Goal: Task Accomplishment & Management: Use online tool/utility

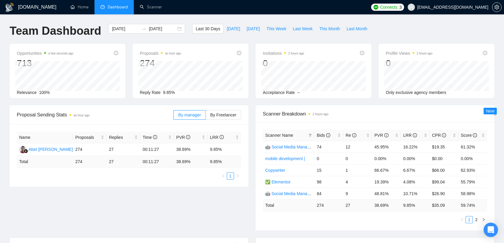
click at [471, 7] on span "[EMAIL_ADDRESS][DOMAIN_NAME]" at bounding box center [452, 7] width 71 height 0
click at [461, 7] on span "[EMAIL_ADDRESS][DOMAIN_NAME]" at bounding box center [452, 7] width 71 height 0
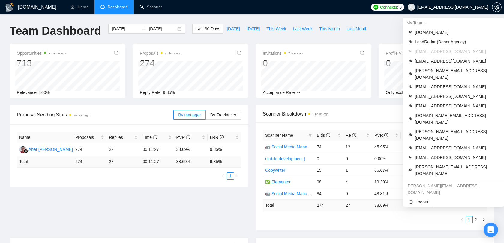
click at [434, 51] on span "[EMAIL_ADDRESS][DOMAIN_NAME]" at bounding box center [456, 51] width 83 height 7
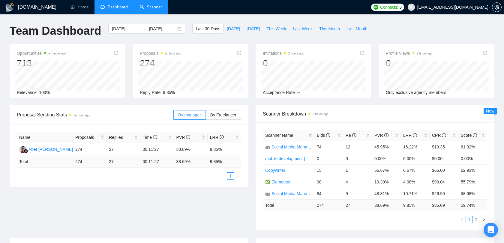
click at [158, 6] on link "Scanner" at bounding box center [151, 6] width 22 height 5
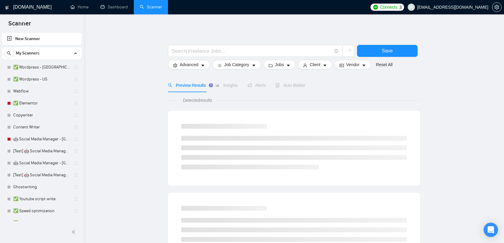
click at [461, 7] on span "[EMAIL_ADDRESS][DOMAIN_NAME]" at bounding box center [452, 7] width 71 height 0
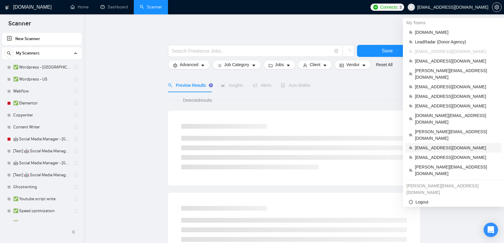
click at [435, 145] on span "[EMAIL_ADDRESS][DOMAIN_NAME]" at bounding box center [456, 148] width 83 height 7
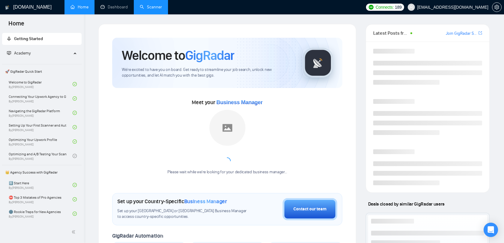
click at [147, 10] on link "Scanner" at bounding box center [151, 6] width 22 height 5
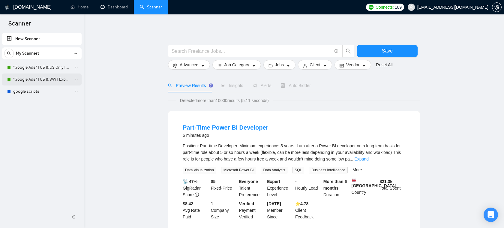
click at [50, 77] on link ""Google Ads" | US & WW | Expert" at bounding box center [41, 79] width 57 height 12
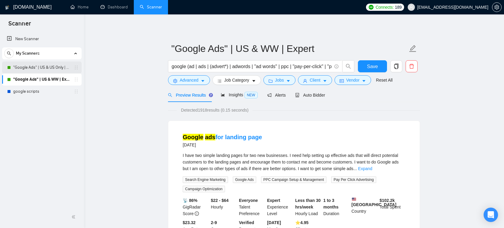
click at [53, 70] on link ""Google Ads" | US & US Only | Expert" at bounding box center [41, 67] width 57 height 12
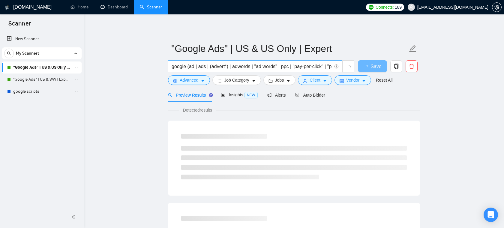
click at [198, 65] on input "google (ad | ads | (advert*) | adwords | "ad words" | ppc | "pay-per-click" | "…" at bounding box center [251, 66] width 160 height 7
drag, startPoint x: 183, startPoint y: 67, endPoint x: 198, endPoint y: 66, distance: 15.0
click at [198, 66] on input "google (ad | ads | (advert*) | adwords | "ad words" | ppc | "pay-per-click" | "…" at bounding box center [251, 66] width 160 height 7
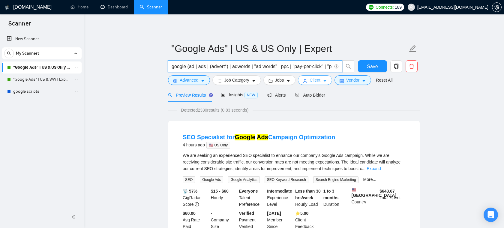
click at [318, 80] on span "Client" at bounding box center [314, 80] width 11 height 7
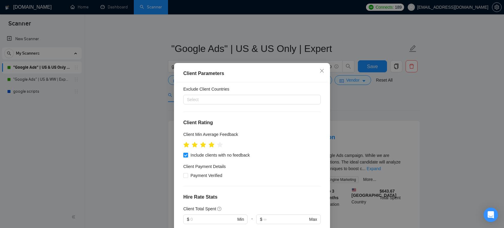
scroll to position [40, 0]
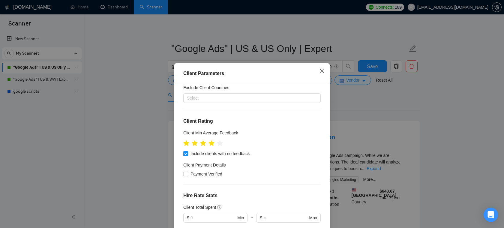
click at [321, 69] on icon "close" at bounding box center [321, 70] width 5 height 5
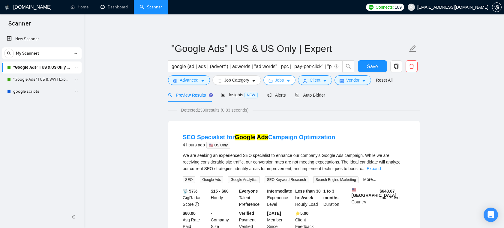
click at [280, 79] on span "Jobs" at bounding box center [279, 80] width 9 height 7
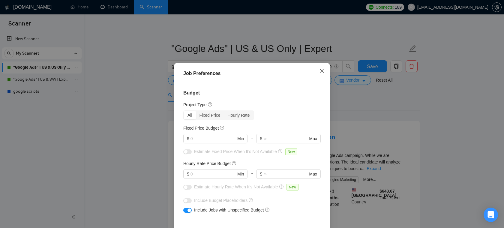
click at [322, 71] on icon "close" at bounding box center [322, 71] width 4 height 4
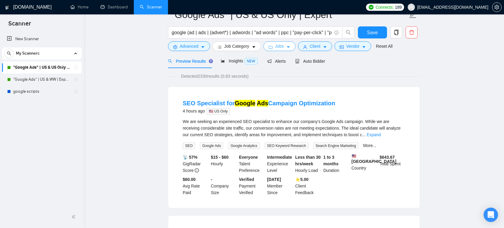
scroll to position [0, 0]
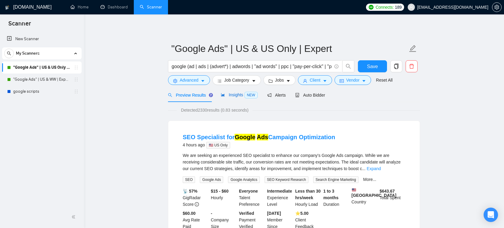
click at [233, 95] on span "Insights NEW" at bounding box center [239, 94] width 37 height 5
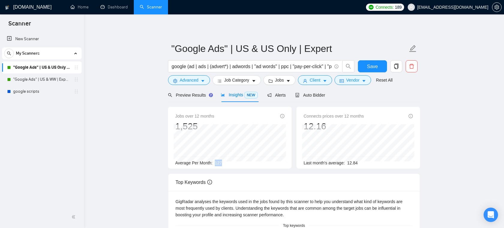
drag, startPoint x: 232, startPoint y: 163, endPoint x: 216, endPoint y: 162, distance: 15.6
click at [216, 162] on div "Average Per Month: 127" at bounding box center [229, 162] width 109 height 7
click at [304, 95] on span "Auto Bidder" at bounding box center [310, 95] width 30 height 5
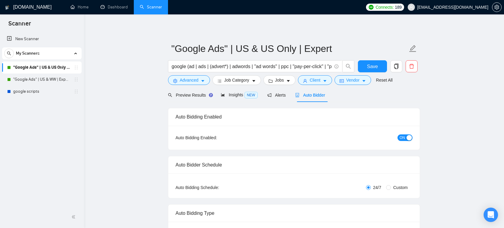
checkbox input "true"
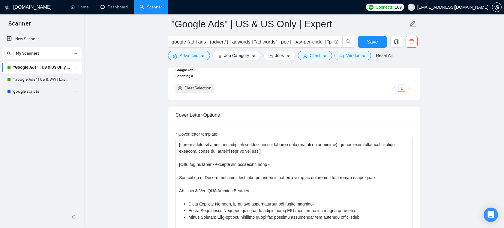
scroll to position [670, 0]
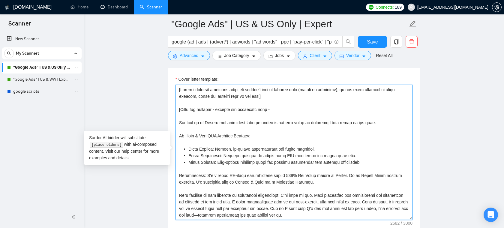
drag, startPoint x: 221, startPoint y: 119, endPoint x: 340, endPoint y: 162, distance: 126.2
click at [340, 162] on textarea "Cover letter template:" at bounding box center [293, 152] width 237 height 135
click at [295, 146] on textarea "Cover letter template:" at bounding box center [293, 152] width 237 height 135
click at [274, 95] on textarea "Cover letter template:" at bounding box center [293, 152] width 237 height 135
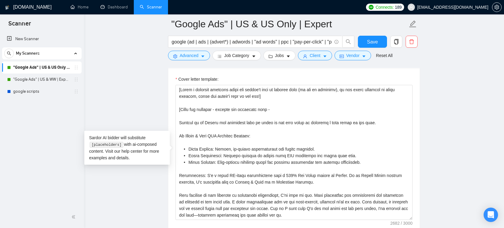
click at [152, 5] on link "Scanner" at bounding box center [151, 6] width 22 height 5
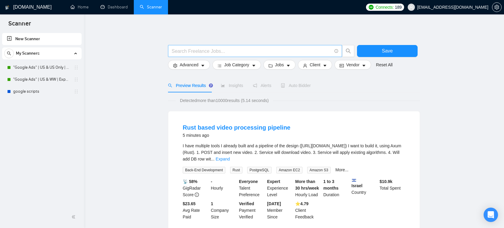
click at [207, 50] on input "text" at bounding box center [251, 50] width 160 height 7
paste input "SEO | "Search Engine Optimization" | "Search Optimization" | "Search Engine Mar…"
drag, startPoint x: 200, startPoint y: 52, endPoint x: 116, endPoint y: 52, distance: 84.2
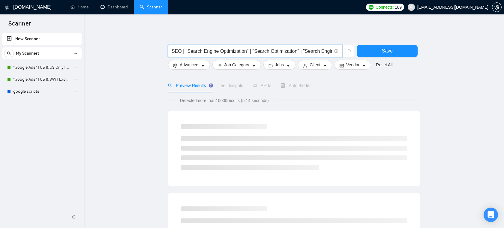
click at [193, 50] on input "SEO | "Search Engine Optimization" | "Search Optimization" | "Search Engine Mar…" at bounding box center [251, 50] width 160 height 7
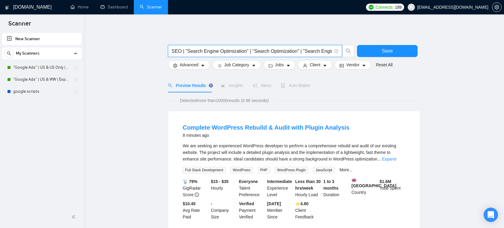
drag, startPoint x: 302, startPoint y: 50, endPoint x: 260, endPoint y: 50, distance: 41.4
click at [260, 50] on input "SEO | "Search Engine Optimization" | "Search Optimization" | "Search Engine Mar…" at bounding box center [251, 50] width 160 height 7
click at [314, 52] on input "SEO | "Search Engine Optimization" | "Se| "Seaarch Optimization" rch Engine Mar…" at bounding box center [251, 50] width 160 height 7
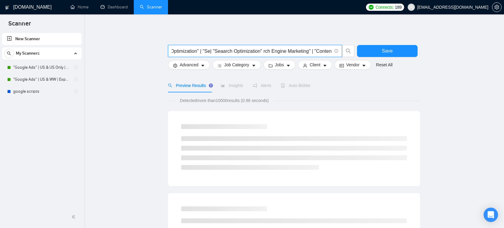
scroll to position [0, 86]
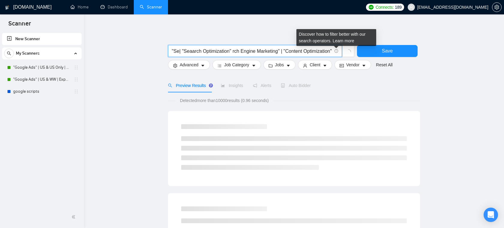
drag, startPoint x: 306, startPoint y: 52, endPoint x: 335, endPoint y: 52, distance: 29.4
click at [335, 52] on span "SEO | "Search Engine Optimization" | "Se| "Seaarch Optimization" rch Engine Mar…" at bounding box center [255, 51] width 174 height 12
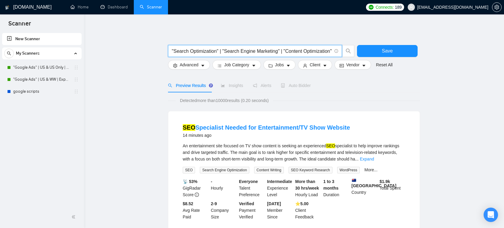
click at [277, 51] on input "SEO | "Search Engine Optimization" | "Search Optimization" | "Search Engine Mar…" at bounding box center [251, 50] width 160 height 7
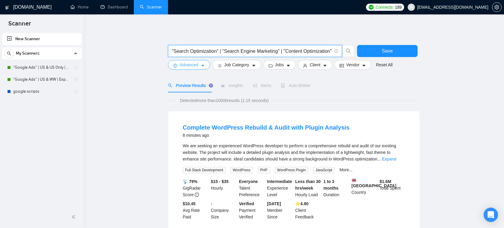
type input "SEO | "Search Engine Optimization" | "Search Optimization" | "Search Engine Mar…"
click at [199, 64] on button "Advanced" at bounding box center [189, 65] width 42 height 10
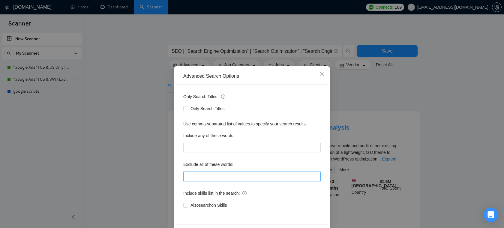
click at [207, 176] on input "text" at bounding box center [251, 176] width 137 height 10
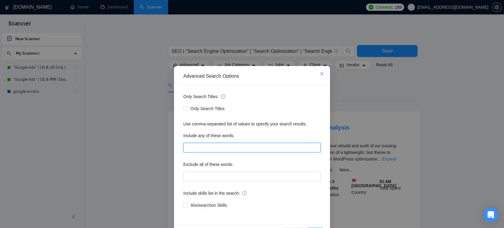
click at [223, 150] on input "text" at bounding box center [251, 148] width 137 height 10
click at [323, 76] on icon "close" at bounding box center [321, 73] width 5 height 5
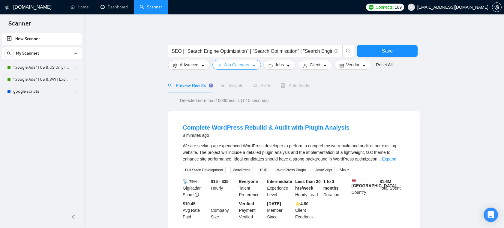
click at [251, 67] on button "Job Category" at bounding box center [236, 65] width 48 height 10
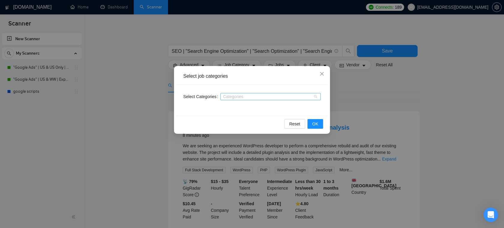
click at [246, 96] on div at bounding box center [267, 96] width 91 height 5
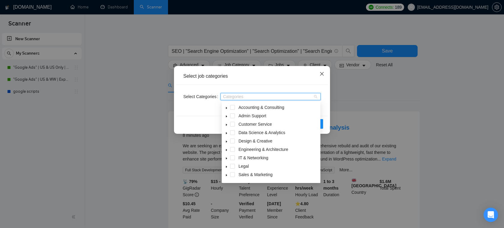
click at [323, 70] on span "Close" at bounding box center [322, 74] width 16 height 16
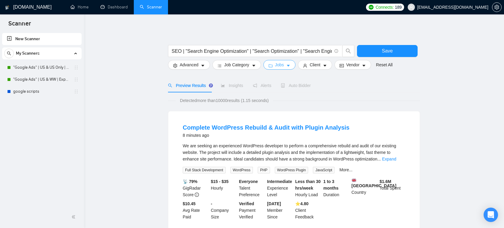
click at [284, 65] on span "Jobs" at bounding box center [279, 64] width 9 height 7
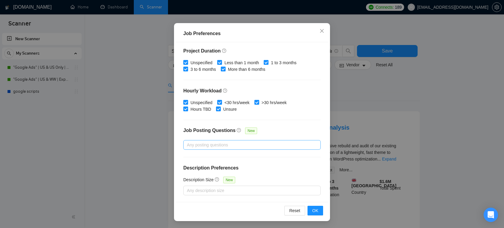
scroll to position [40, 0]
click at [239, 146] on div at bounding box center [249, 144] width 128 height 7
click at [268, 128] on div "Job Posting Questions New" at bounding box center [251, 133] width 137 height 13
click at [239, 143] on div at bounding box center [249, 144] width 128 height 7
click at [320, 31] on icon "close" at bounding box center [321, 30] width 5 height 5
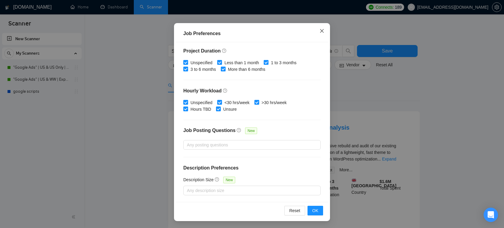
scroll to position [13, 0]
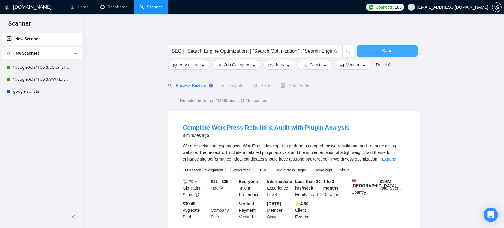
click at [368, 49] on button "Save" at bounding box center [387, 51] width 61 height 12
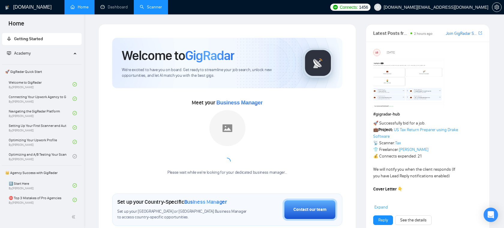
click at [154, 10] on link "Scanner" at bounding box center [151, 6] width 22 height 5
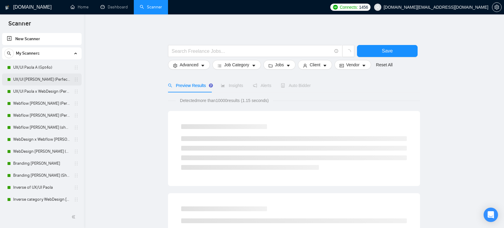
click at [39, 85] on link "UX/UI [PERSON_NAME] (Perfect!)" at bounding box center [41, 79] width 57 height 12
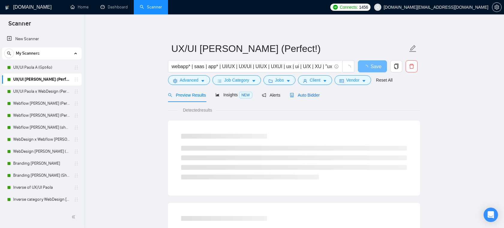
click at [306, 96] on span "Auto Bidder" at bounding box center [305, 95] width 30 height 5
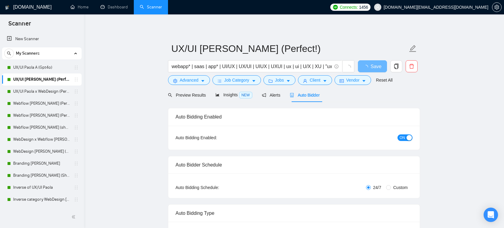
radio input "false"
radio input "true"
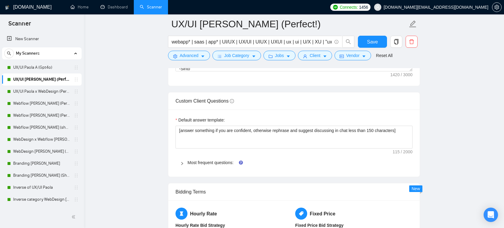
scroll to position [940, 0]
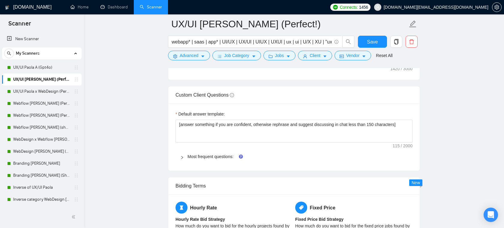
click at [226, 159] on span "Most frequent questions:" at bounding box center [297, 156] width 220 height 7
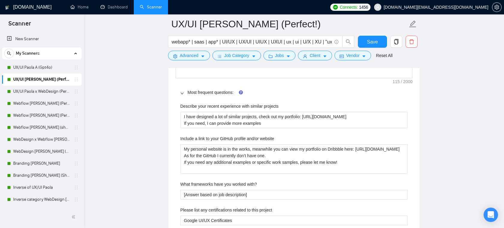
scroll to position [1007, 0]
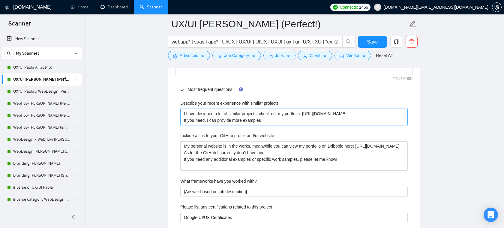
click at [213, 116] on projects "I have designed a lot of similar projects, check out my portfolio: [URL][DOMAIN…" at bounding box center [293, 117] width 227 height 16
drag, startPoint x: 270, startPoint y: 120, endPoint x: 178, endPoint y: 113, distance: 91.7
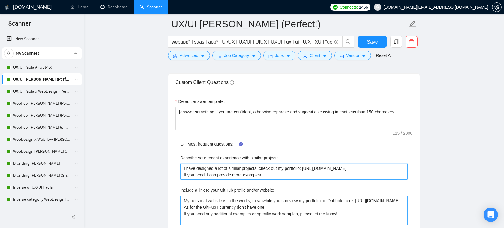
scroll to position [944, 0]
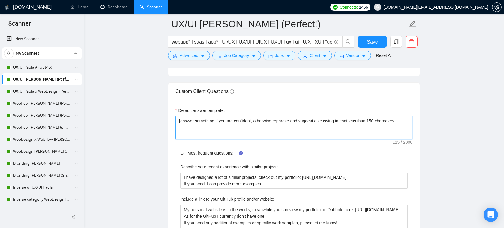
click at [248, 126] on textarea "[answer something if you are confident, otherwise rephrase and suggest discussi…" at bounding box center [293, 127] width 237 height 23
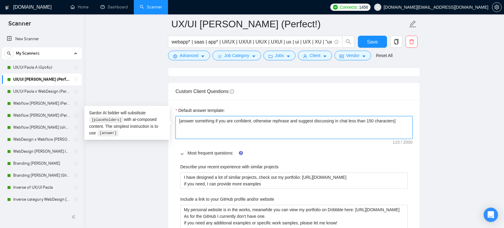
click at [248, 126] on textarea "[answer something if you are confident, otherwise rephrase and suggest discussi…" at bounding box center [293, 127] width 237 height 23
click at [281, 86] on div "Custom Client Questions" at bounding box center [293, 91] width 237 height 17
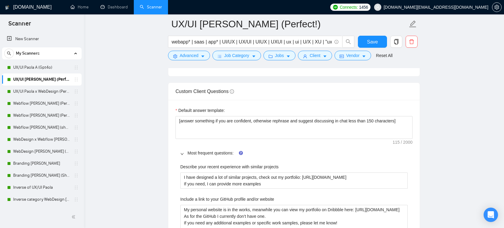
click at [462, 15] on main "UX/UI [PERSON_NAME] (Perfect!) webapp* | saas | app* | UI/UX | UX/UI | UIUX | U…" at bounding box center [294, 140] width 400 height 2120
click at [366, 54] on span "caret-down" at bounding box center [363, 56] width 4 height 4
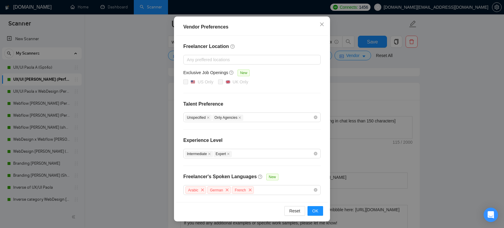
scroll to position [31, 0]
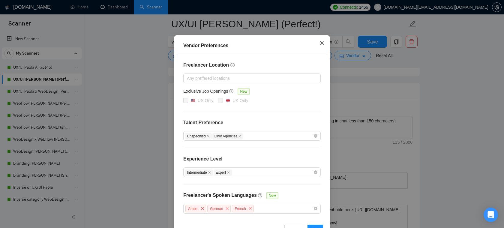
click at [324, 43] on span "Close" at bounding box center [322, 43] width 16 height 16
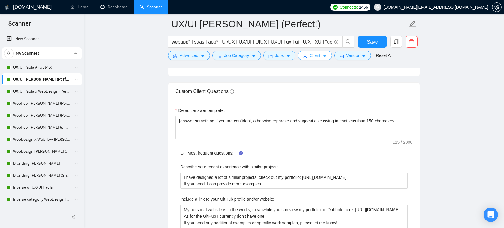
scroll to position [19, 0]
click at [319, 55] on span "Client" at bounding box center [314, 55] width 11 height 7
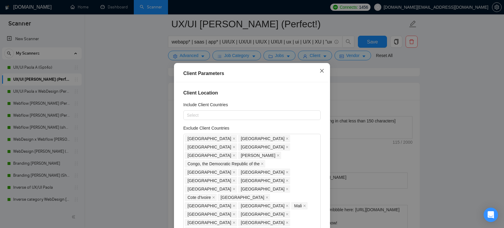
click at [326, 70] on span "Close" at bounding box center [322, 71] width 16 height 16
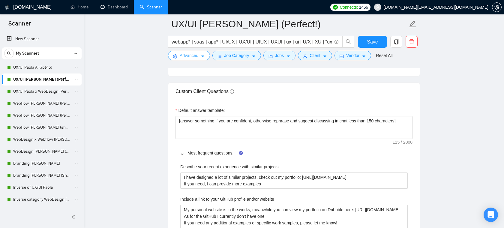
click at [189, 55] on span "Advanced" at bounding box center [189, 55] width 19 height 7
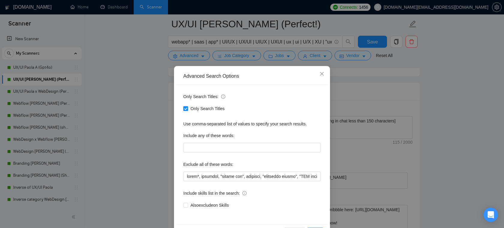
click at [244, 27] on div "Advanced Search Options Only Search Titles: Only Search Titles Use comma-separa…" at bounding box center [252, 114] width 504 height 228
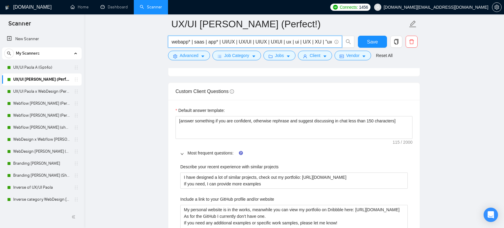
drag, startPoint x: 252, startPoint y: 43, endPoint x: 316, endPoint y: 40, distance: 64.2
click at [316, 40] on input "webapp* | saas | app* | UI/UX | UX/UI | UIUX | UXUI | ux | ui | U/X | XU | "ux …" at bounding box center [251, 41] width 160 height 7
click at [200, 57] on button "Advanced" at bounding box center [189, 56] width 42 height 10
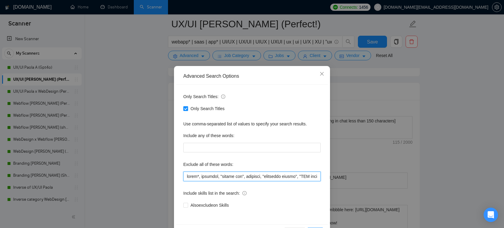
click at [210, 174] on input "text" at bounding box center [251, 176] width 137 height 10
drag, startPoint x: 229, startPoint y: 177, endPoint x: 167, endPoint y: 175, distance: 61.8
click at [167, 175] on div "Advanced Search Options Only Search Titles: Only Search Titles Use comma-separa…" at bounding box center [252, 114] width 504 height 228
click at [210, 177] on input "text" at bounding box center [251, 176] width 137 height 10
drag, startPoint x: 223, startPoint y: 177, endPoint x: 323, endPoint y: 173, distance: 99.9
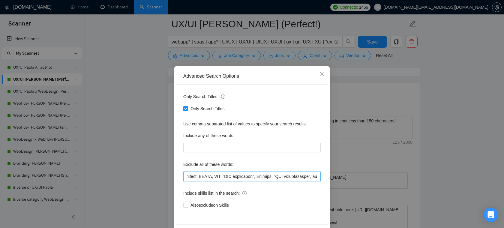
click at [323, 173] on div "Only Search Titles: Only Search Titles Use comma-separated list of values to sp…" at bounding box center [252, 155] width 152 height 140
click at [320, 77] on span "Close" at bounding box center [322, 74] width 16 height 16
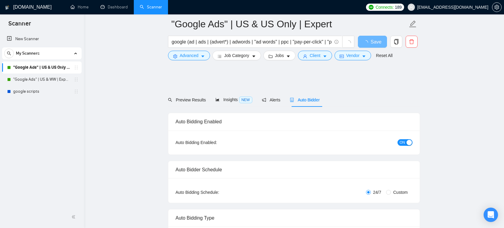
scroll to position [670, 0]
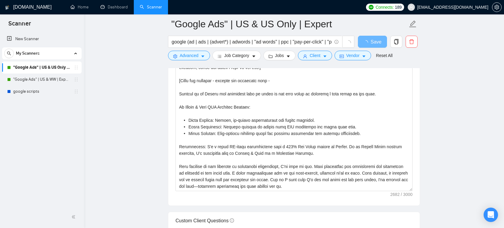
click at [474, 14] on span "[EMAIL_ADDRESS][DOMAIN_NAME]" at bounding box center [448, 7] width 88 height 19
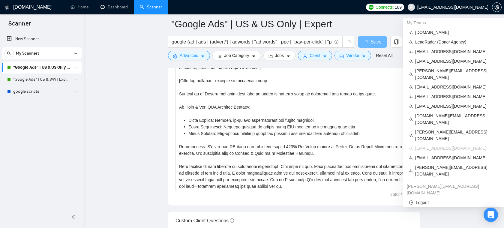
click at [472, 7] on span "[EMAIL_ADDRESS][DOMAIN_NAME]" at bounding box center [452, 7] width 71 height 0
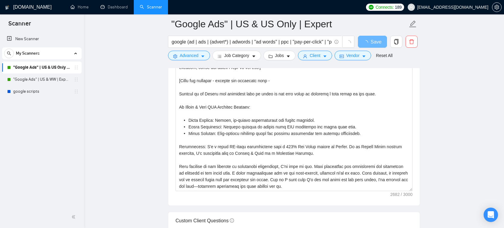
click at [467, 7] on span "[EMAIL_ADDRESS][DOMAIN_NAME]" at bounding box center [452, 7] width 71 height 0
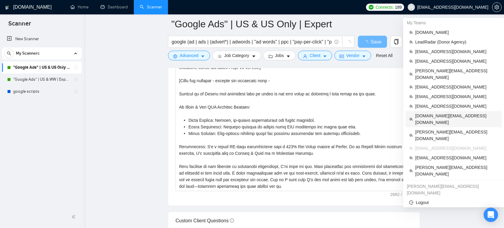
click at [432, 112] on span "[DOMAIN_NAME][EMAIL_ADDRESS][DOMAIN_NAME]" at bounding box center [456, 118] width 83 height 13
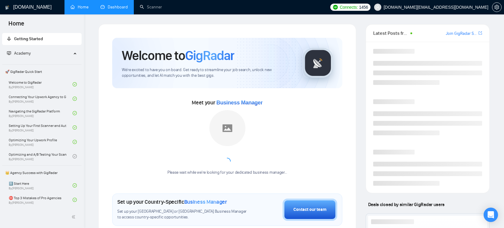
click at [110, 7] on link "Dashboard" at bounding box center [113, 6] width 27 height 5
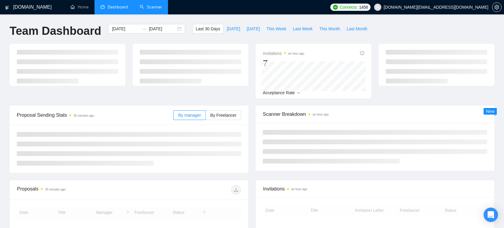
click at [146, 7] on link "Scanner" at bounding box center [151, 6] width 22 height 5
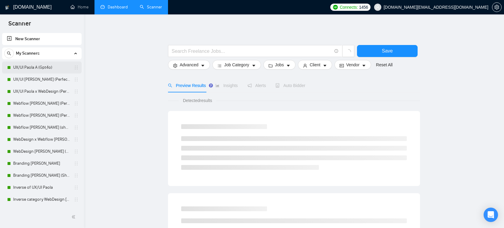
click at [44, 67] on link "UX/UI Paola A (Gpt4o)" at bounding box center [41, 67] width 57 height 12
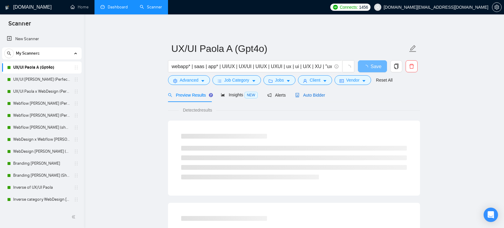
click at [310, 93] on span "Auto Bidder" at bounding box center [310, 95] width 30 height 5
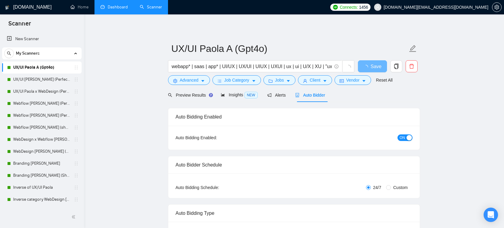
radio input "false"
radio input "true"
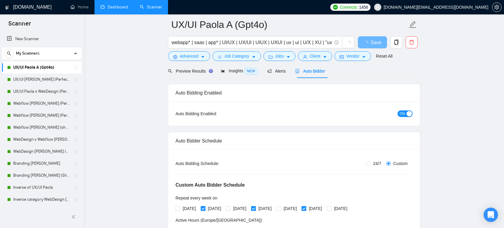
scroll to position [21, 0]
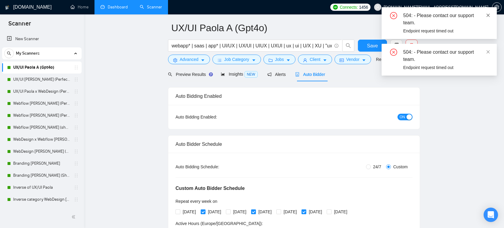
click at [487, 16] on icon "close" at bounding box center [487, 14] width 3 height 3
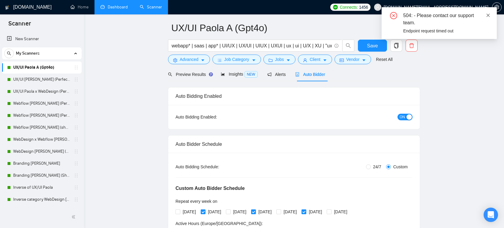
click at [488, 15] on icon "close" at bounding box center [488, 15] width 4 height 4
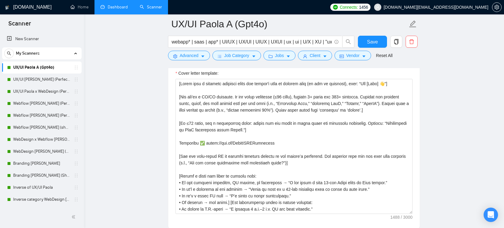
scroll to position [793, 0]
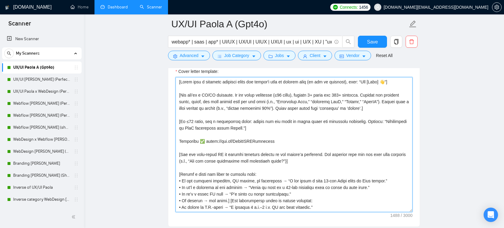
click at [213, 82] on textarea "Cover letter template:" at bounding box center [293, 144] width 237 height 135
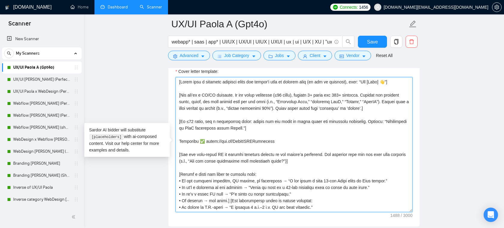
click at [203, 99] on textarea "Cover letter template:" at bounding box center [293, 144] width 237 height 135
drag, startPoint x: 307, startPoint y: 94, endPoint x: 298, endPoint y: 95, distance: 8.4
click at [299, 95] on textarea "Cover letter template:" at bounding box center [293, 144] width 237 height 135
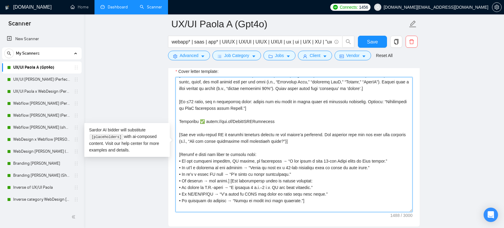
drag, startPoint x: 264, startPoint y: 162, endPoint x: 203, endPoint y: 160, distance: 61.8
click at [203, 160] on textarea "Cover letter template:" at bounding box center [293, 144] width 237 height 135
drag, startPoint x: 187, startPoint y: 168, endPoint x: 237, endPoint y: 170, distance: 49.8
click at [237, 170] on textarea "Cover letter template:" at bounding box center [293, 144] width 237 height 135
drag, startPoint x: 302, startPoint y: 167, endPoint x: 341, endPoint y: 166, distance: 39.6
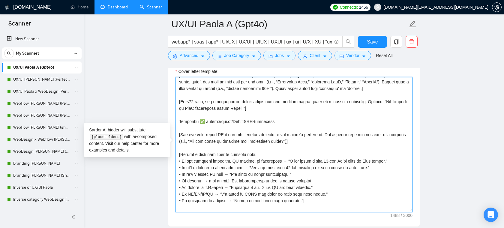
click at [341, 166] on textarea "Cover letter template:" at bounding box center [293, 144] width 237 height 135
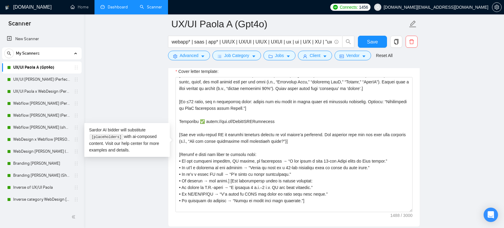
click at [164, 77] on main "UX/UI Paola A (Gpt4o) webapp* | saas | app* | UI/UX | UX/UI | UIUX | UXUI | ux …" at bounding box center [294, 145] width 400 height 1828
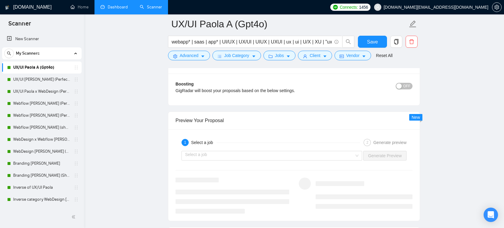
scroll to position [1228, 0]
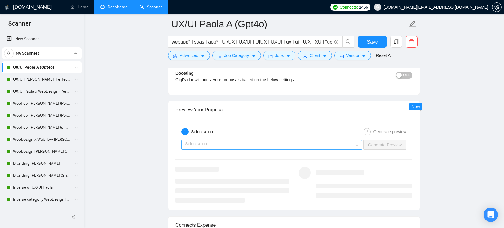
click at [272, 143] on input "search" at bounding box center [269, 144] width 169 height 9
click at [242, 120] on div "1 Select a job 2 Generate preview Select a job Generate Preview" at bounding box center [293, 163] width 251 height 91
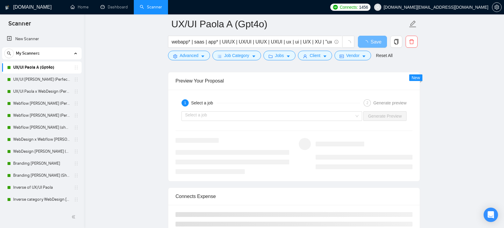
scroll to position [1228, 0]
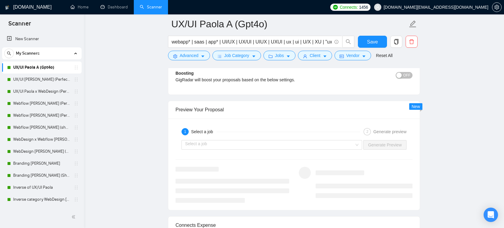
click at [276, 118] on div "Preview Your Proposal" at bounding box center [293, 109] width 237 height 17
click at [260, 144] on input "search" at bounding box center [269, 144] width 169 height 9
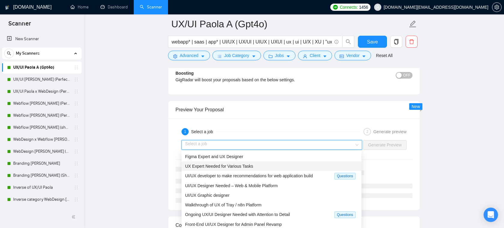
click at [242, 166] on span "UX Expert Needed for Various Tasks" at bounding box center [219, 166] width 68 height 5
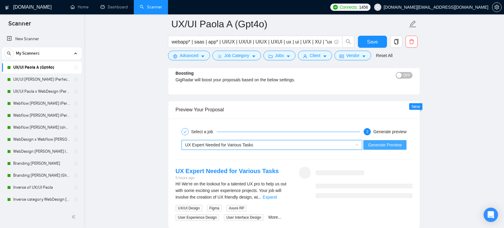
click at [372, 146] on span "Generate Preview" at bounding box center [385, 144] width 34 height 7
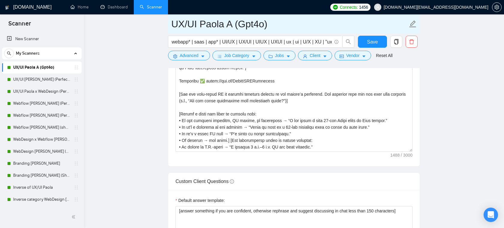
scroll to position [849, 0]
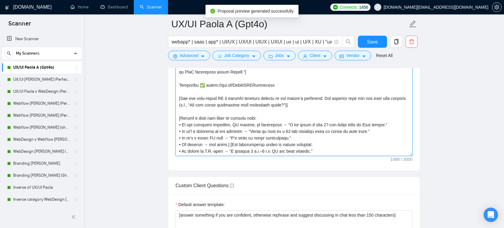
click at [254, 90] on textarea "Cover letter template:" at bounding box center [293, 88] width 237 height 135
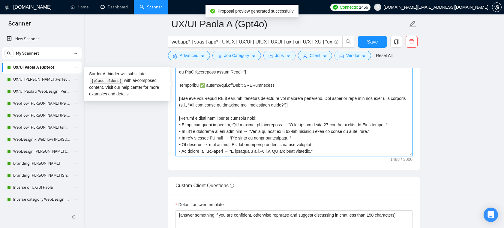
click at [254, 90] on textarea "Cover letter template:" at bounding box center [293, 88] width 237 height 135
click at [288, 94] on textarea "Cover letter template:" at bounding box center [293, 88] width 237 height 135
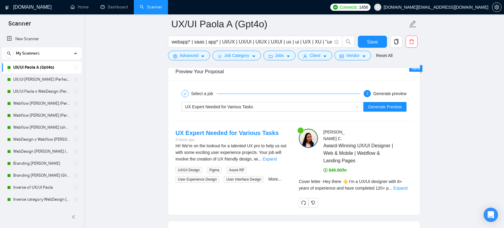
scroll to position [1295, 0]
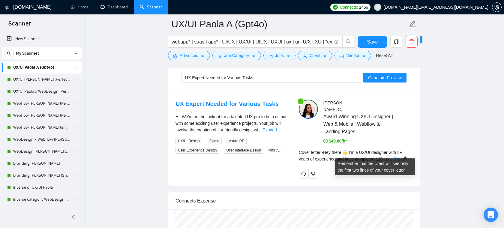
click at [405, 156] on link "Expand" at bounding box center [400, 158] width 14 height 5
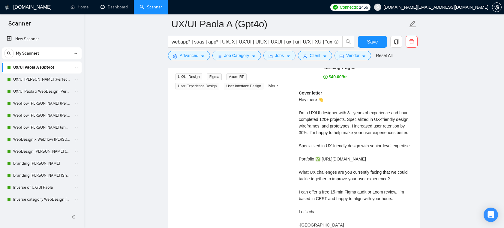
scroll to position [1363, 0]
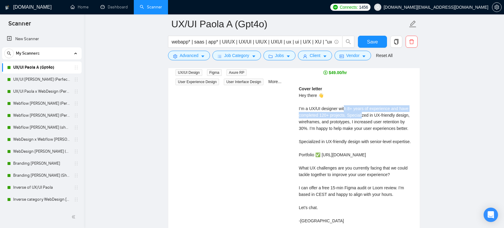
drag, startPoint x: 345, startPoint y: 100, endPoint x: 364, endPoint y: 106, distance: 19.9
click at [364, 106] on div "Cover letter Hey there 👋 I’m a UX/UI designer with 8+ years of experience and h…" at bounding box center [356, 154] width 114 height 138
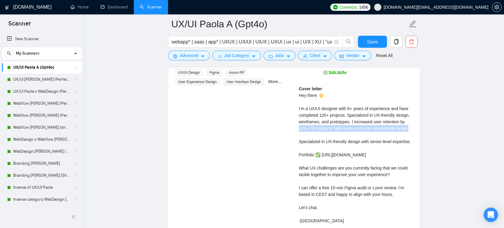
drag, startPoint x: 351, startPoint y: 129, endPoint x: 321, endPoint y: 120, distance: 31.2
click at [321, 120] on div "Cover letter Hey there 👋 I’m a UX/UI designer with 8+ years of experience and h…" at bounding box center [356, 154] width 114 height 138
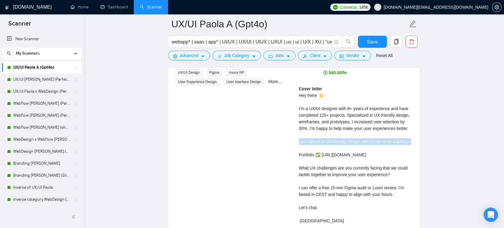
drag, startPoint x: 325, startPoint y: 147, endPoint x: 294, endPoint y: 141, distance: 31.5
click at [294, 141] on div "Paola C . Award-Winning UX/UI Designer | Web & Mobile | Webflow & Landing Pages…" at bounding box center [355, 135] width 123 height 209
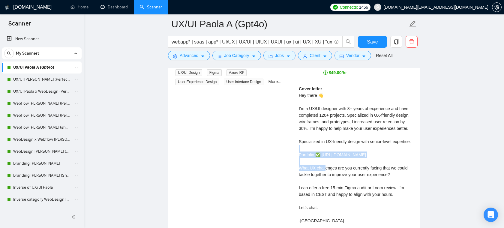
drag, startPoint x: 384, startPoint y: 158, endPoint x: 299, endPoint y: 155, distance: 84.9
click at [299, 155] on div "Cover letter Hey there 👋 I’m a UX/UI designer with 8+ years of experience and h…" at bounding box center [356, 154] width 114 height 138
click at [349, 177] on div "Cover letter Hey there 👋 I’m a UX/UI designer with 8+ years of experience and h…" at bounding box center [356, 154] width 114 height 138
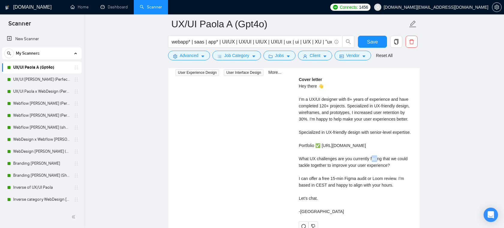
scroll to position [1373, 0]
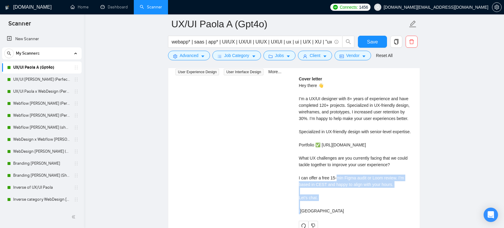
drag, startPoint x: 311, startPoint y: 186, endPoint x: 372, endPoint y: 195, distance: 61.2
click at [372, 195] on div "Cover letter Hey there 👋 I’m a UX/UI designer with 8+ years of experience and h…" at bounding box center [356, 145] width 114 height 138
click at [40, 114] on link "Webflow [PERSON_NAME] (Perfect!)" at bounding box center [41, 115] width 57 height 12
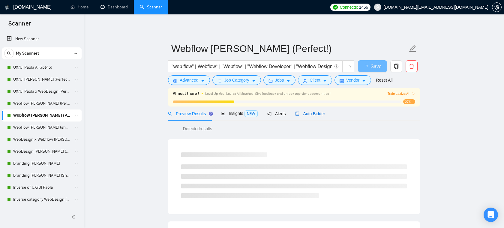
click at [316, 114] on span "Auto Bidder" at bounding box center [310, 113] width 30 height 5
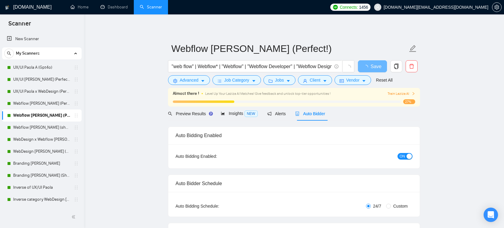
radio input "false"
radio input "true"
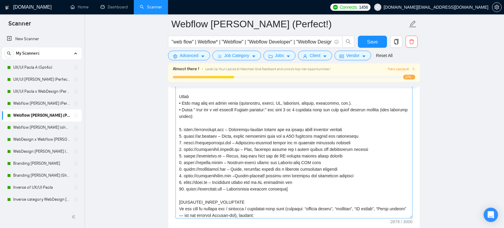
scroll to position [112, 0]
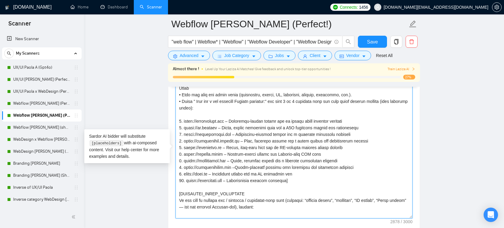
drag, startPoint x: 309, startPoint y: 179, endPoint x: 179, endPoint y: 122, distance: 141.6
click at [179, 122] on textarea "Cover letter template:" at bounding box center [293, 150] width 237 height 135
click at [220, 108] on textarea "Cover letter template:" at bounding box center [293, 150] width 237 height 135
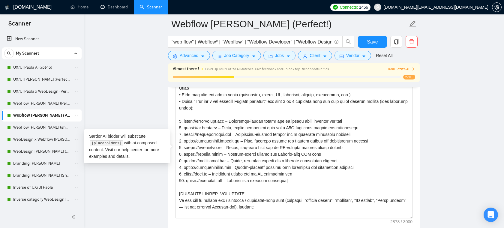
click at [150, 102] on main "Webflow Paola D (Perfect!) "web flow" | Webflow* | "Webflow" | "Webflow Develop…" at bounding box center [294, 139] width 400 height 1842
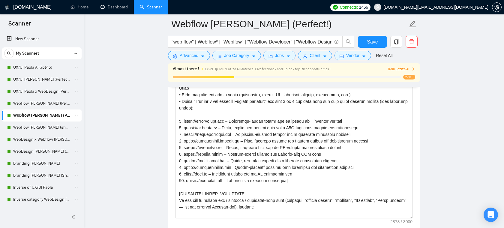
click at [468, 7] on span "[DOMAIN_NAME][EMAIL_ADDRESS][DOMAIN_NAME]" at bounding box center [435, 7] width 105 height 0
click at [463, 7] on span "[DOMAIN_NAME][EMAIL_ADDRESS][DOMAIN_NAME]" at bounding box center [435, 7] width 105 height 0
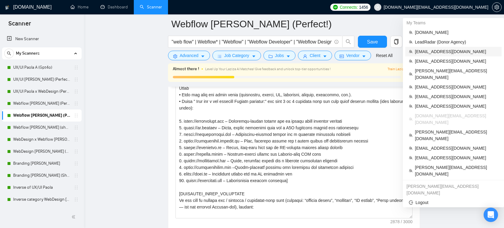
click at [436, 52] on span "[EMAIL_ADDRESS][DOMAIN_NAME]" at bounding box center [456, 51] width 83 height 7
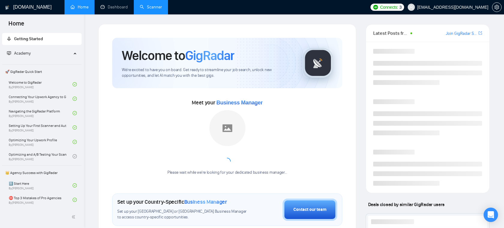
click at [144, 10] on link "Scanner" at bounding box center [151, 6] width 22 height 5
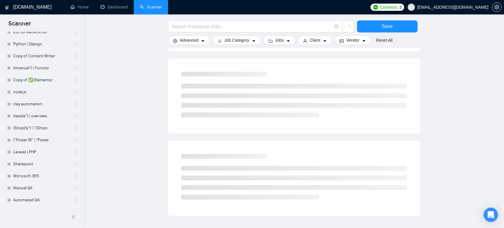
scroll to position [302, 0]
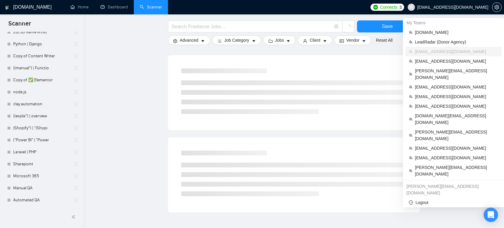
click at [452, 7] on span "[EMAIL_ADDRESS][DOMAIN_NAME]" at bounding box center [452, 7] width 71 height 0
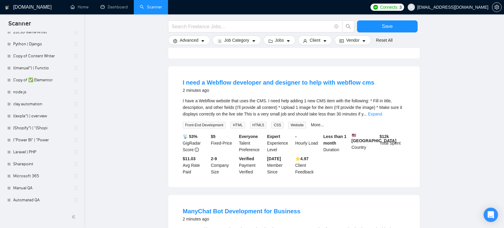
click at [457, 7] on span "[EMAIL_ADDRESS][DOMAIN_NAME]" at bounding box center [452, 7] width 71 height 0
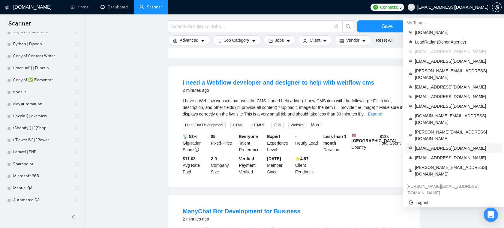
click at [432, 145] on span "[EMAIL_ADDRESS][DOMAIN_NAME]" at bounding box center [456, 148] width 83 height 7
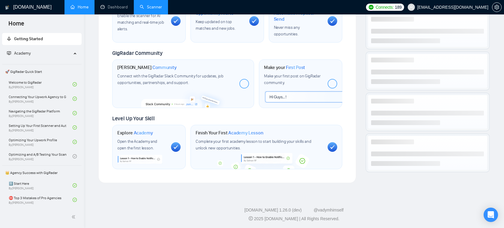
scroll to position [250, 0]
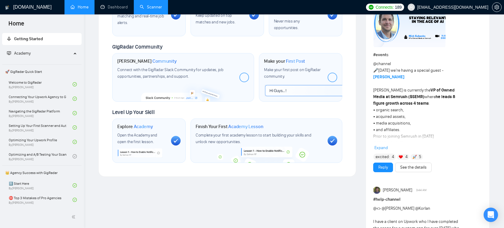
click at [152, 7] on link "Scanner" at bounding box center [151, 6] width 22 height 5
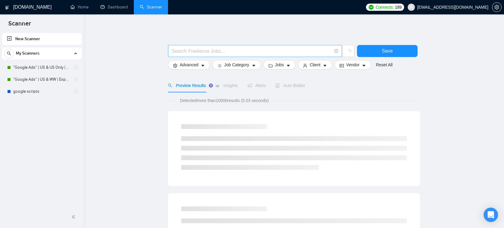
click at [246, 47] on input "text" at bounding box center [251, 50] width 160 height 7
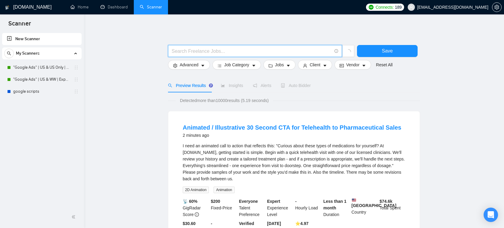
paste input "SEO | "Search Engine Optimization" | "Search Optimization" | "Search Engine Mar…"
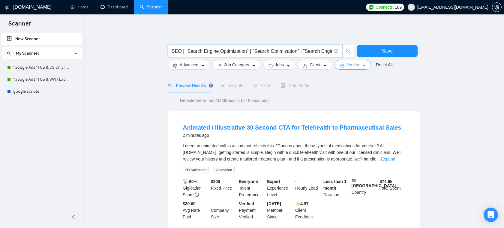
scroll to position [0, 86]
type input "SEO | "Search Engine Optimization" | "Search Optimization" | "Search Engine Mar…"
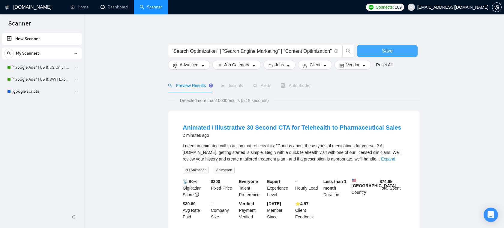
click at [389, 57] on button "Save" at bounding box center [387, 51] width 61 height 12
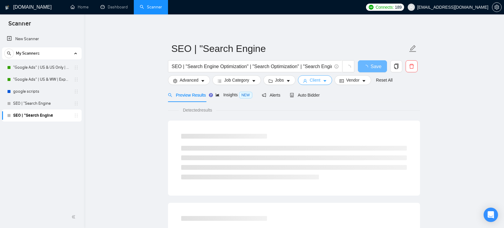
click at [326, 81] on icon "caret-down" at bounding box center [325, 81] width 4 height 4
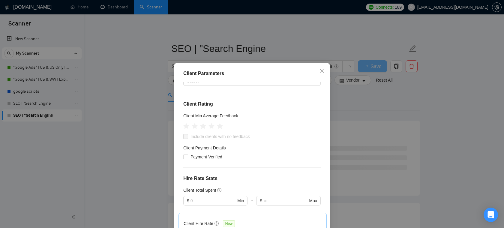
scroll to position [112, 0]
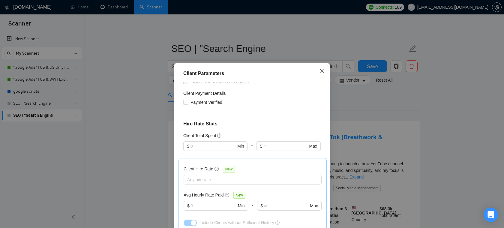
click at [323, 73] on icon "close" at bounding box center [321, 70] width 5 height 5
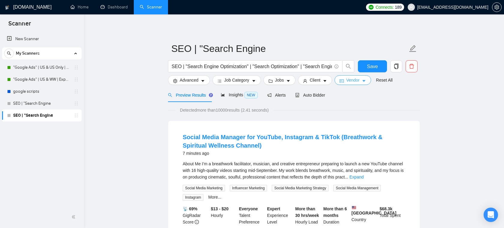
click at [351, 79] on span "Vendor" at bounding box center [352, 80] width 13 height 7
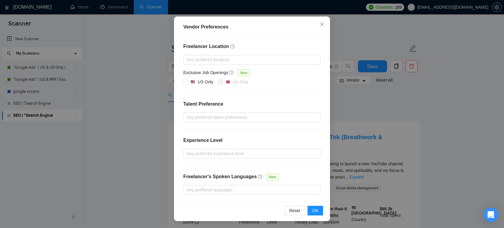
scroll to position [1, 0]
click at [225, 117] on div at bounding box center [249, 117] width 128 height 7
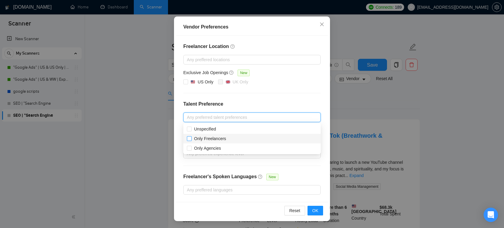
click at [214, 139] on span "Only Freelancers" at bounding box center [210, 138] width 32 height 5
click at [191, 139] on input "Only Freelancers" at bounding box center [189, 138] width 4 height 4
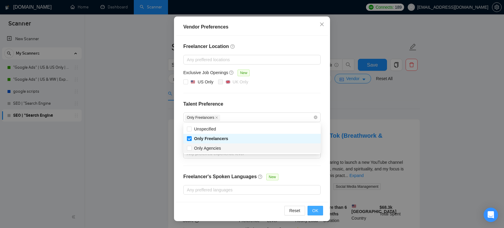
click at [313, 213] on span "OK" at bounding box center [315, 210] width 6 height 7
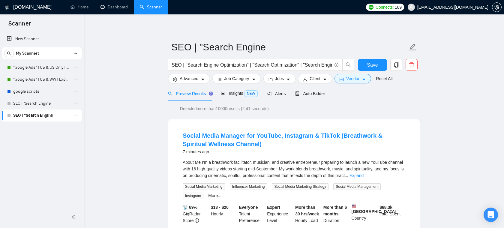
scroll to position [19, 0]
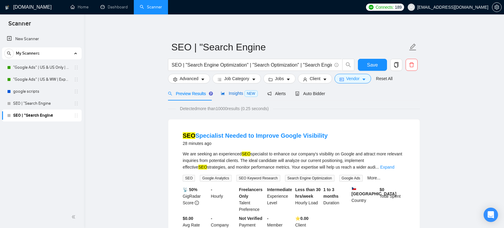
click at [232, 91] on span "Insights NEW" at bounding box center [239, 93] width 37 height 5
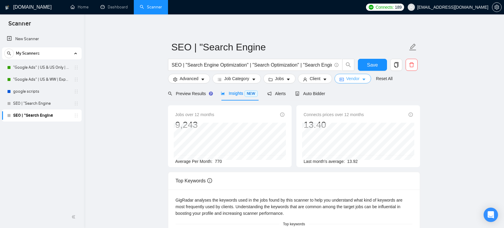
click at [359, 79] on span "Vendor" at bounding box center [352, 78] width 13 height 7
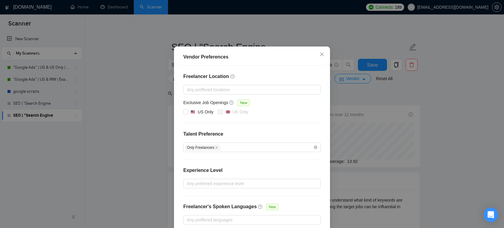
scroll to position [49, 0]
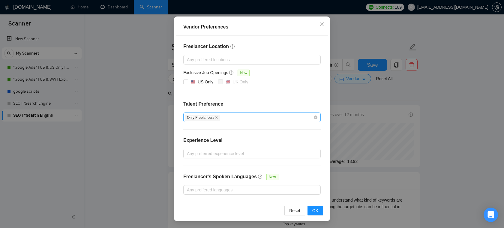
click at [216, 117] on span "Only Freelancers" at bounding box center [202, 118] width 35 height 6
click at [217, 116] on icon "close" at bounding box center [216, 117] width 3 height 3
checkbox input "false"
click at [214, 117] on div at bounding box center [249, 117] width 128 height 7
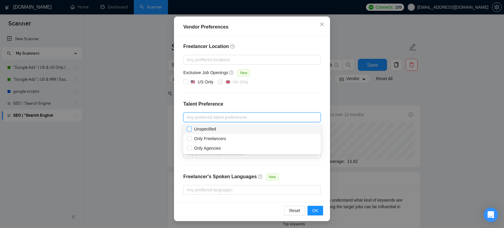
click at [190, 129] on input "Unspecified" at bounding box center [189, 128] width 4 height 4
checkbox input "true"
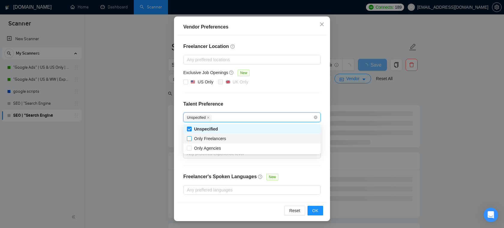
click at [189, 139] on input "Only Freelancers" at bounding box center [189, 138] width 4 height 4
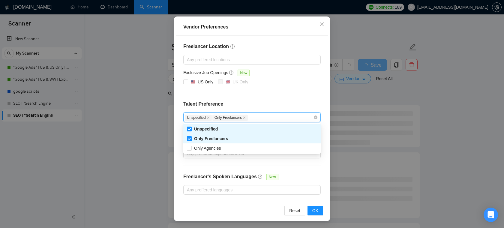
click at [221, 137] on span "Only Freelancers" at bounding box center [211, 138] width 34 height 5
click at [191, 137] on input "Only Freelancers" at bounding box center [189, 138] width 4 height 4
checkbox input "false"
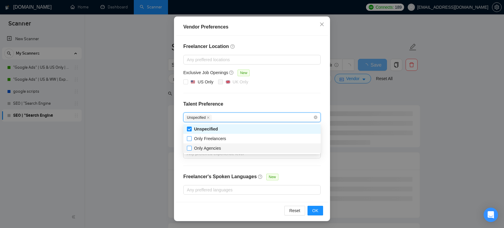
click at [192, 149] on span "Only Agencies" at bounding box center [208, 148] width 32 height 7
click at [191, 149] on input "Only Agencies" at bounding box center [189, 148] width 4 height 4
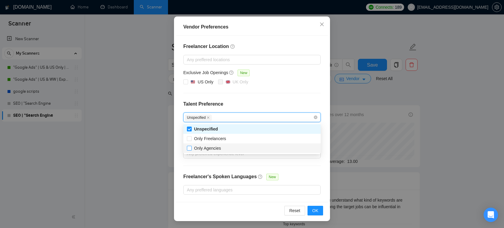
click at [189, 148] on input "Only Agencies" at bounding box center [189, 148] width 4 height 4
checkbox input "true"
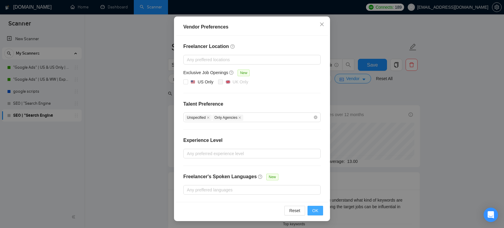
click at [312, 212] on span "OK" at bounding box center [315, 210] width 6 height 7
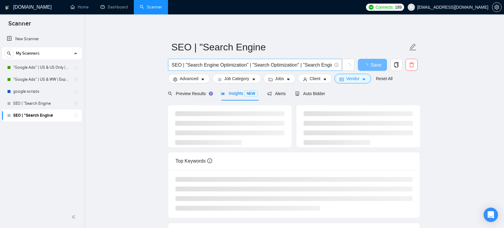
click at [261, 66] on input "SEO | "Search Engine Optimization" | "Search Optimization" | "Search Engine Mar…" at bounding box center [251, 64] width 160 height 7
